Goal: Transaction & Acquisition: Subscribe to service/newsletter

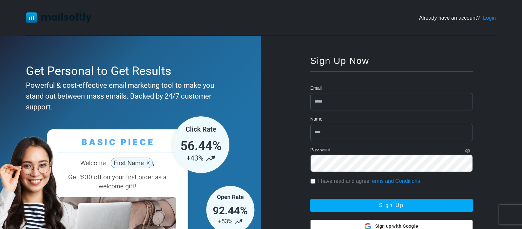
type input "**********"
click at [352, 131] on input "text" at bounding box center [391, 132] width 163 height 17
click at [358, 137] on input "text" at bounding box center [391, 132] width 163 height 17
type input "*******"
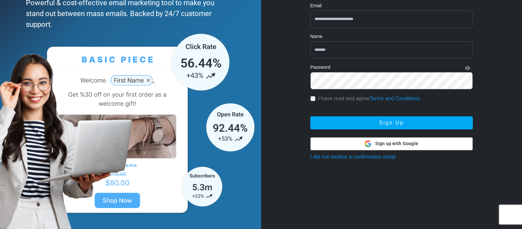
click at [375, 146] on div "Sign up with Google Sign up with Google" at bounding box center [391, 144] width 53 height 12
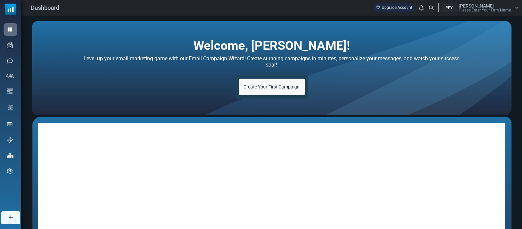
click at [269, 79] on link "Create Your First Campaign" at bounding box center [272, 87] width 66 height 17
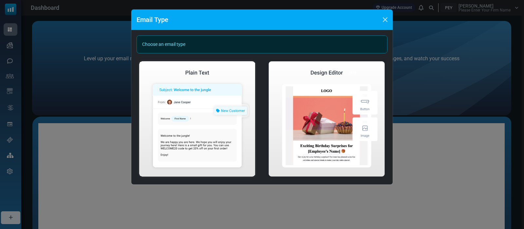
click at [245, 54] on div "Choose an email type Create Plain Email Create Visual Email" at bounding box center [261, 107] width 261 height 154
click at [245, 47] on div "Choose an email type" at bounding box center [262, 44] width 251 height 18
click at [97, 83] on div "Email Type Choose an email type Create Plain Email Create Visual Email" at bounding box center [262, 114] width 524 height 229
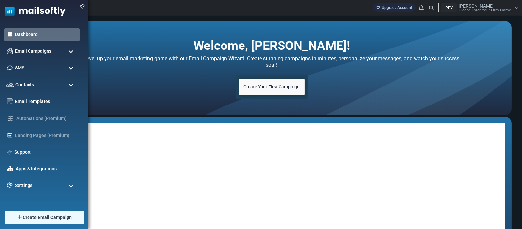
click at [70, 50] on span at bounding box center [70, 52] width 5 height 6
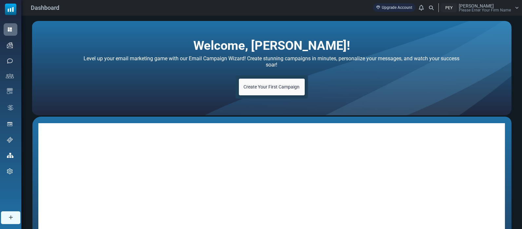
click at [283, 85] on span "Create Your First Campaign" at bounding box center [272, 86] width 56 height 5
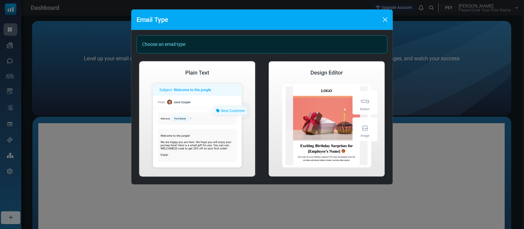
click at [70, 46] on div "Email Type Choose an email type Create Plain Email Create Visual Email" at bounding box center [262, 114] width 524 height 229
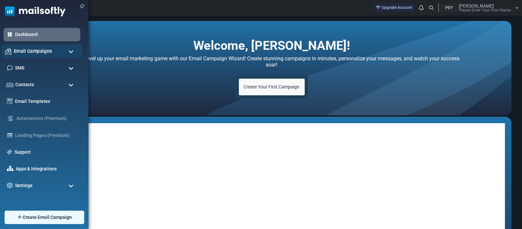
click at [74, 54] on div "Email Campaigns" at bounding box center [42, 51] width 81 height 14
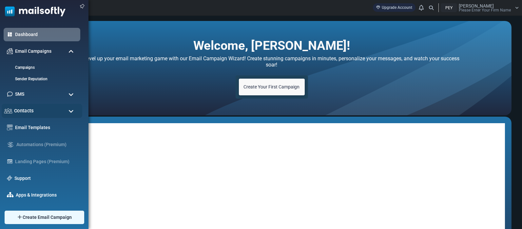
click at [71, 107] on div "Contacts" at bounding box center [42, 111] width 81 height 14
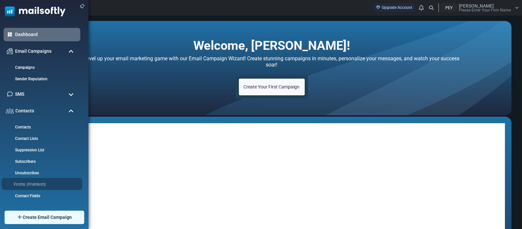
click at [43, 187] on li "Forms (Premium)" at bounding box center [42, 184] width 81 height 12
